Goal: Find specific page/section: Find specific page/section

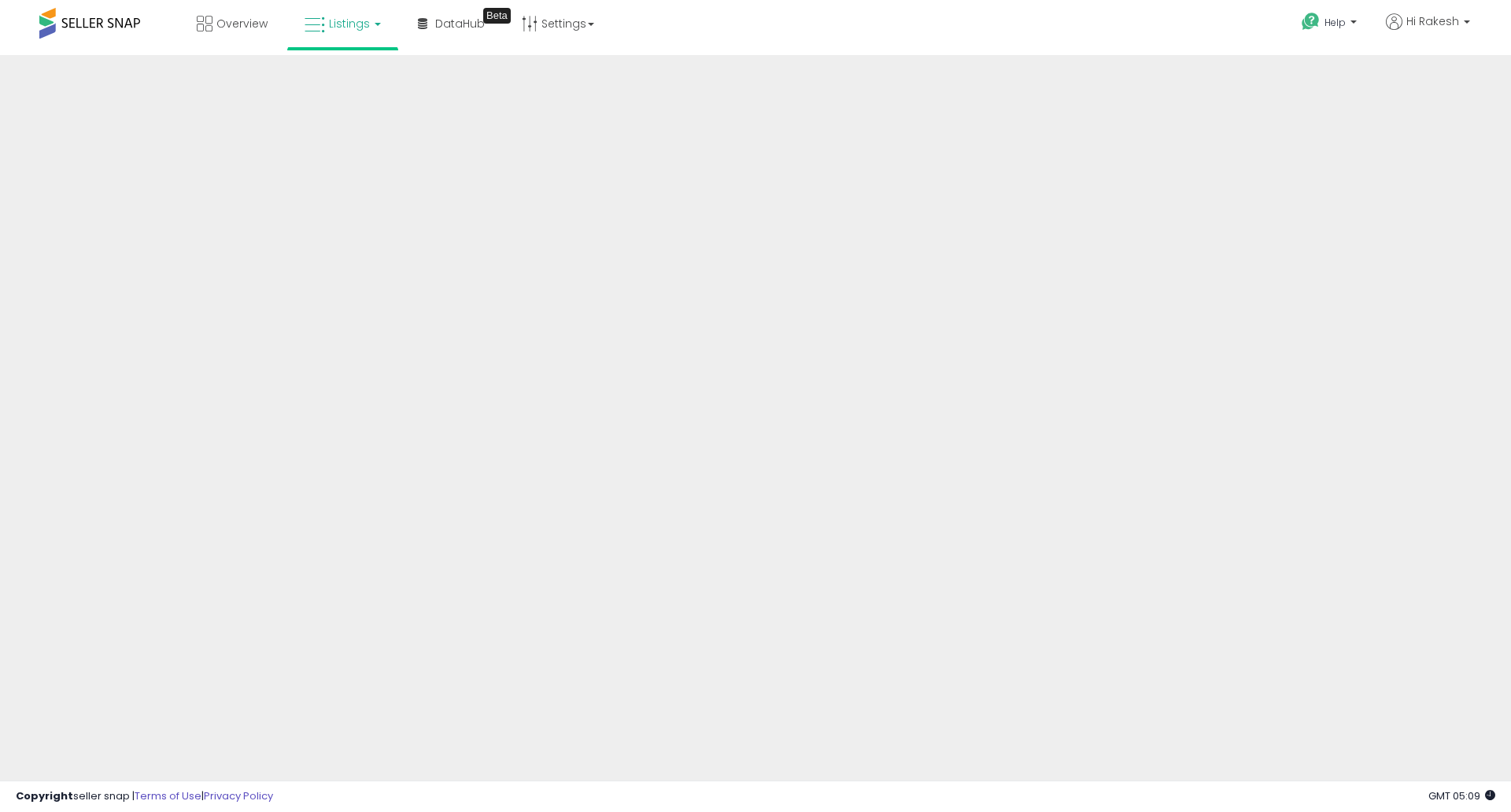
click at [334, 34] on link "Listings" at bounding box center [343, 23] width 100 height 47
click at [349, 86] on icon at bounding box center [355, 78] width 69 height 20
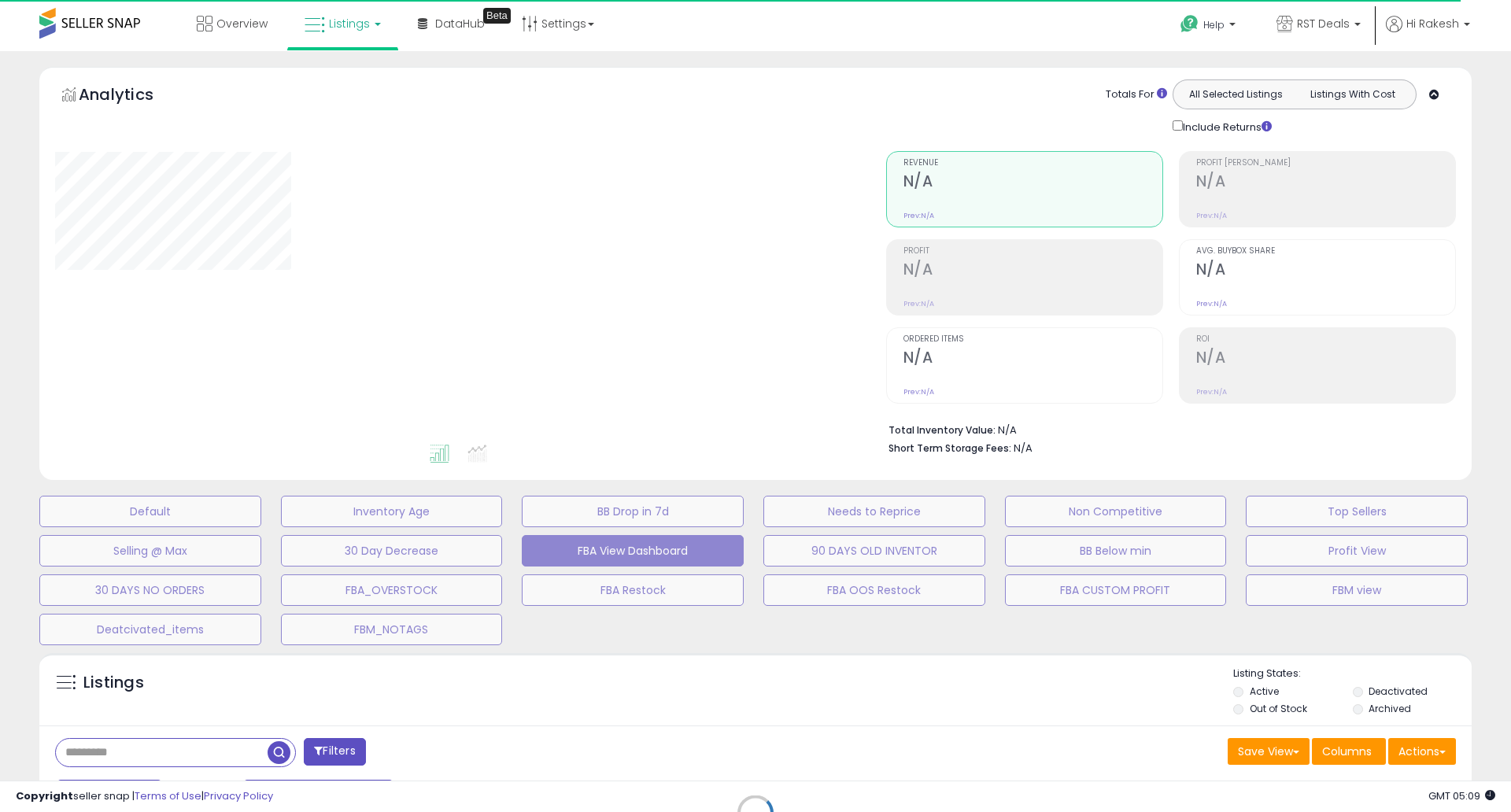
select select "**"
